Goal: Submit feedback/report problem

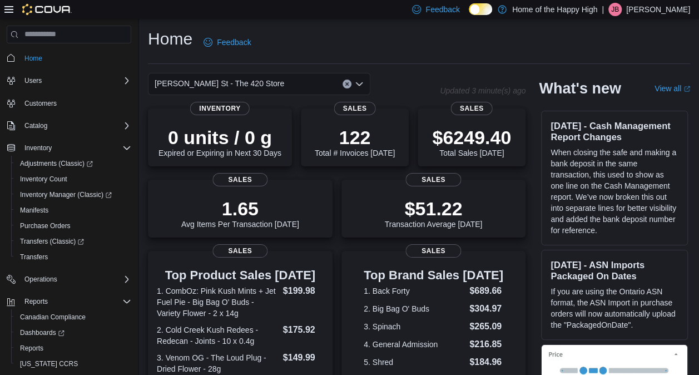
click at [434, 30] on div "Home Feedback" at bounding box center [419, 42] width 542 height 29
